Goal: Task Accomplishment & Management: Manage account settings

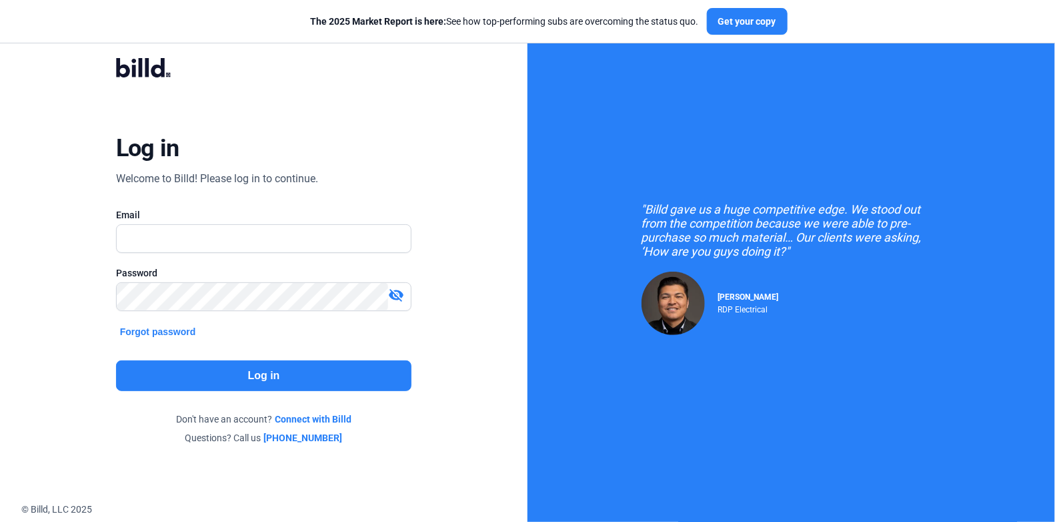
click at [308, 235] on input "text" at bounding box center [264, 238] width 294 height 27
type input "[PERSON_NAME][EMAIL_ADDRESS][DOMAIN_NAME]"
click at [527, 296] on div "Log in Welcome to Billd! Please log in to continue. Email [EMAIL_ADDRESS][DOMAI…" at bounding box center [264, 251] width 528 height 502
click at [268, 370] on button "Log in" at bounding box center [264, 375] width 296 height 31
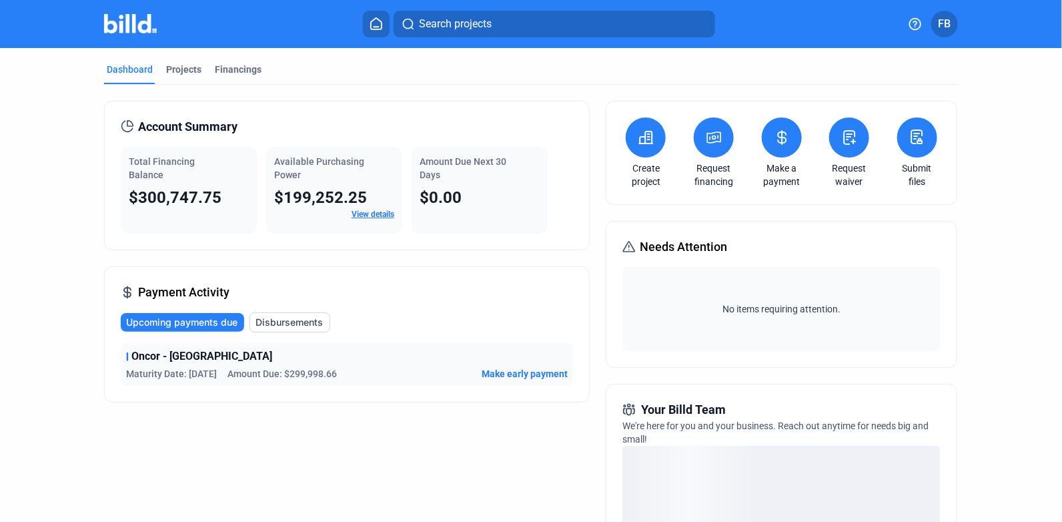
click at [187, 74] on div "Projects" at bounding box center [183, 69] width 35 height 13
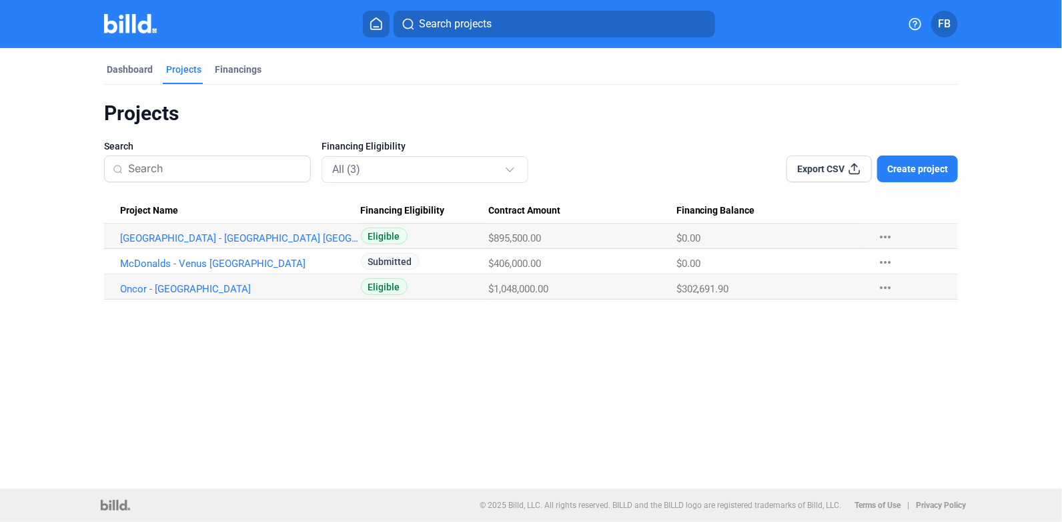
click at [211, 236] on link "[GEOGRAPHIC_DATA] - [GEOGRAPHIC_DATA] [GEOGRAPHIC_DATA]" at bounding box center [240, 238] width 241 height 12
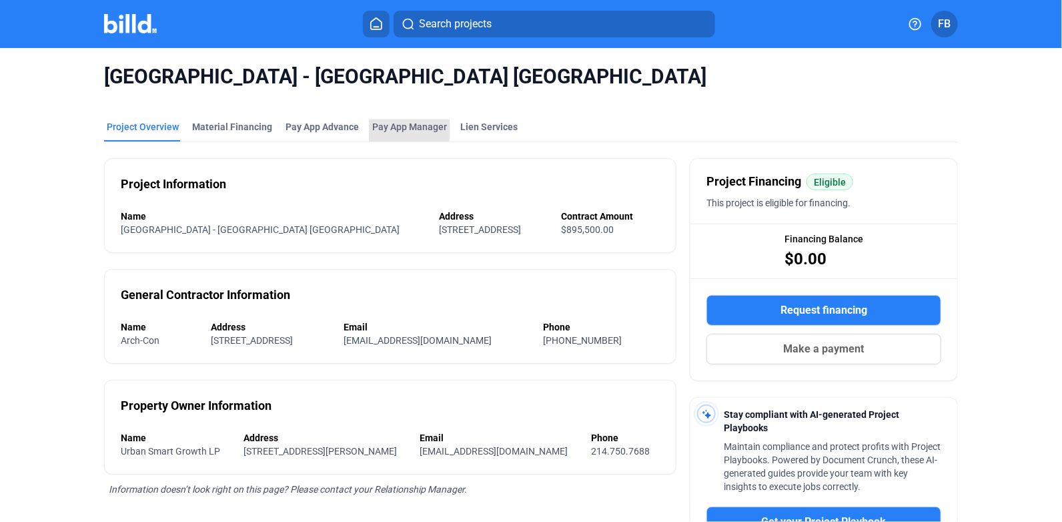
click at [397, 124] on span "Pay App Manager" at bounding box center [409, 126] width 75 height 13
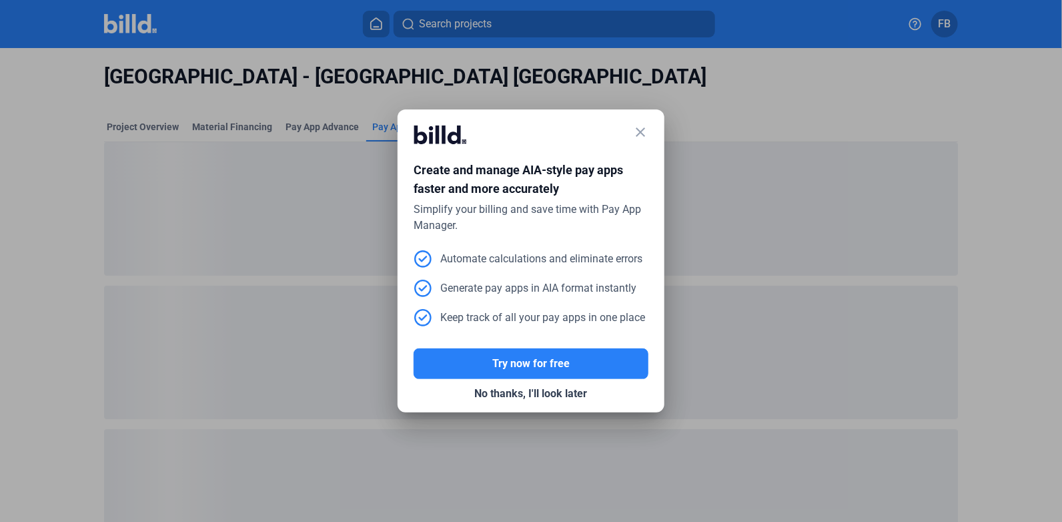
click at [646, 135] on mat-icon "close" at bounding box center [640, 132] width 16 height 16
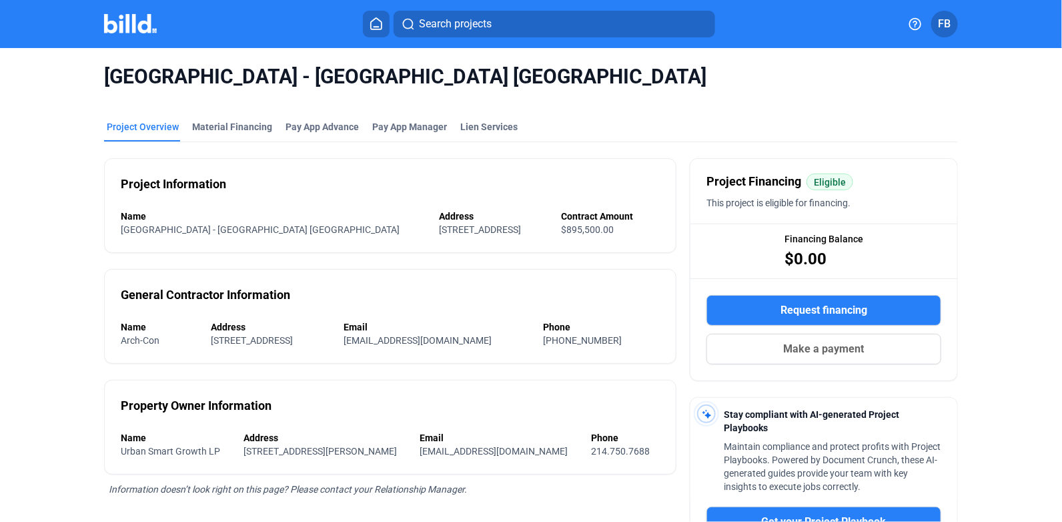
click at [412, 126] on span "Pay App Manager" at bounding box center [409, 126] width 75 height 13
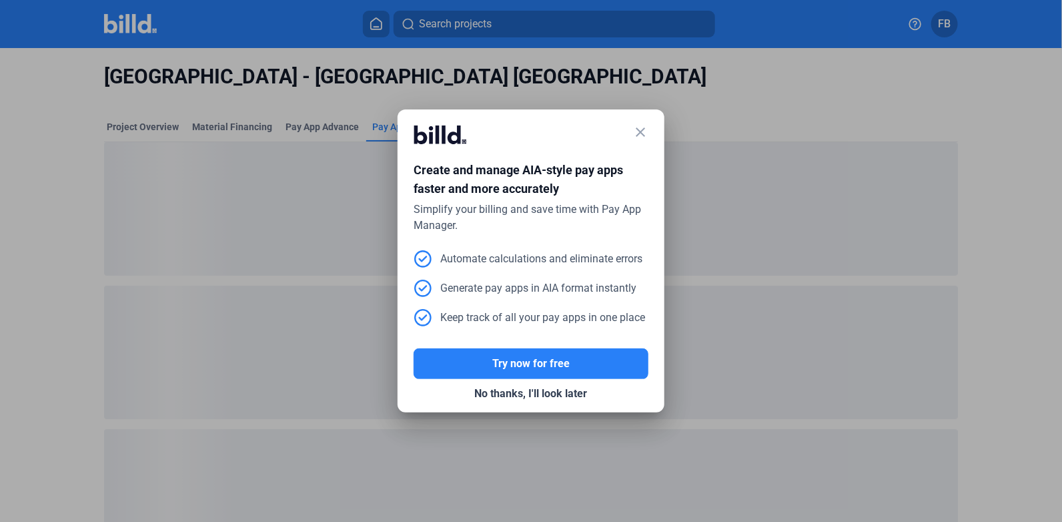
click at [641, 129] on mat-icon "close" at bounding box center [640, 132] width 16 height 16
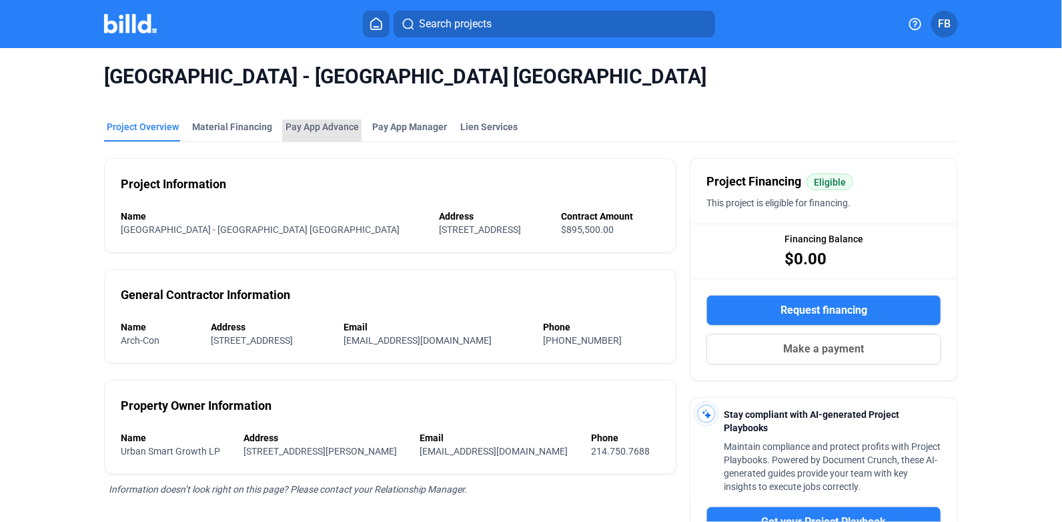
click at [331, 127] on div "Pay App Advance" at bounding box center [322, 126] width 73 height 13
